Goal: Contribute content

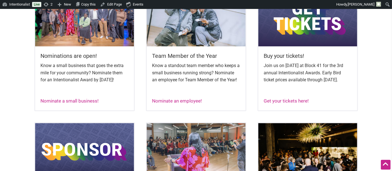
scroll to position [248, 0]
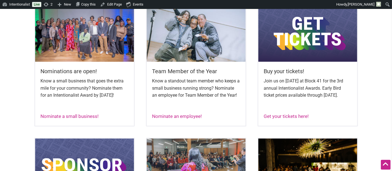
click at [71, 40] on img at bounding box center [84, 32] width 99 height 59
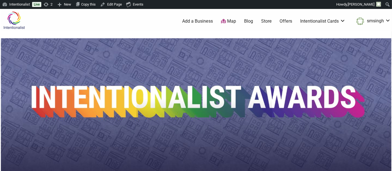
click at [152, 38] on p at bounding box center [196, 108] width 391 height 143
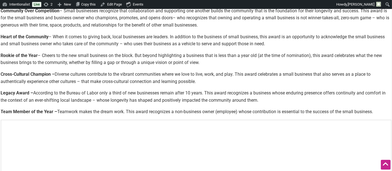
scroll to position [341, 0]
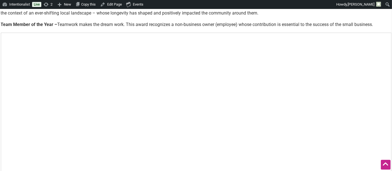
scroll to position [372, 0]
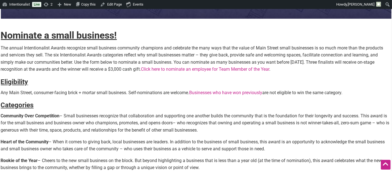
scroll to position [155, 0]
